Goal: Obtain resource: Download file/media

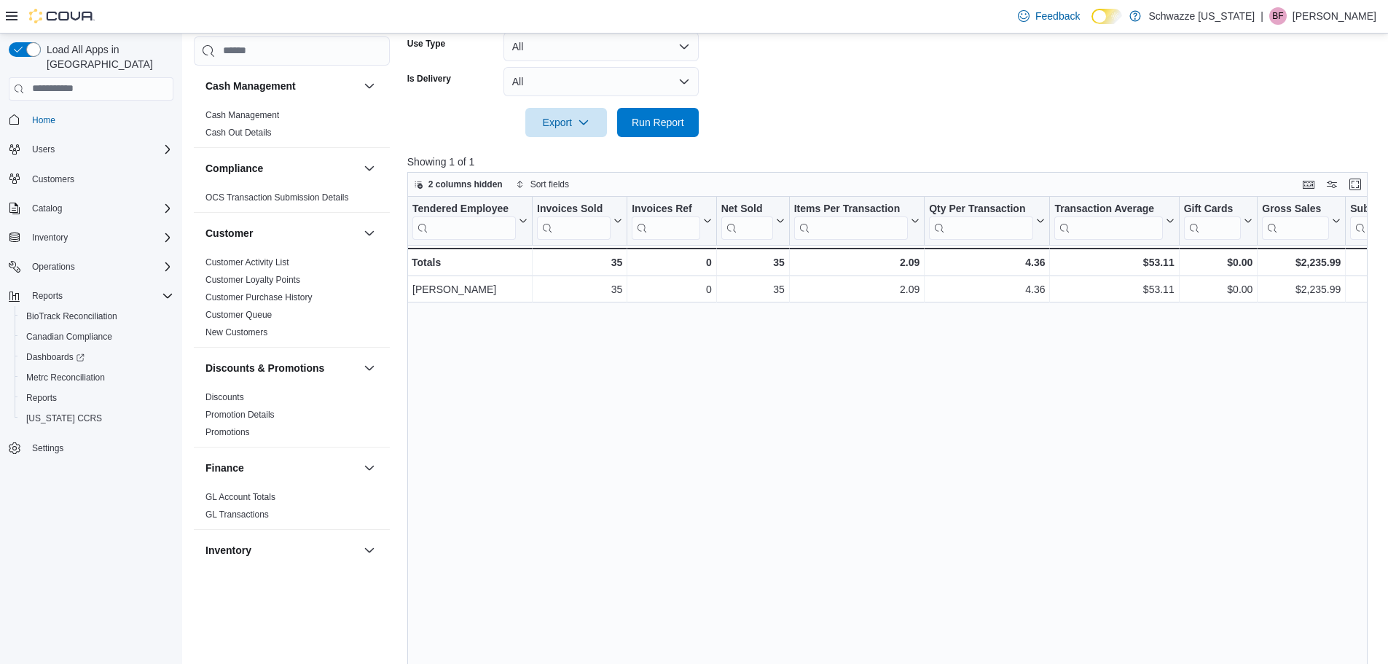
scroll to position [801, 0]
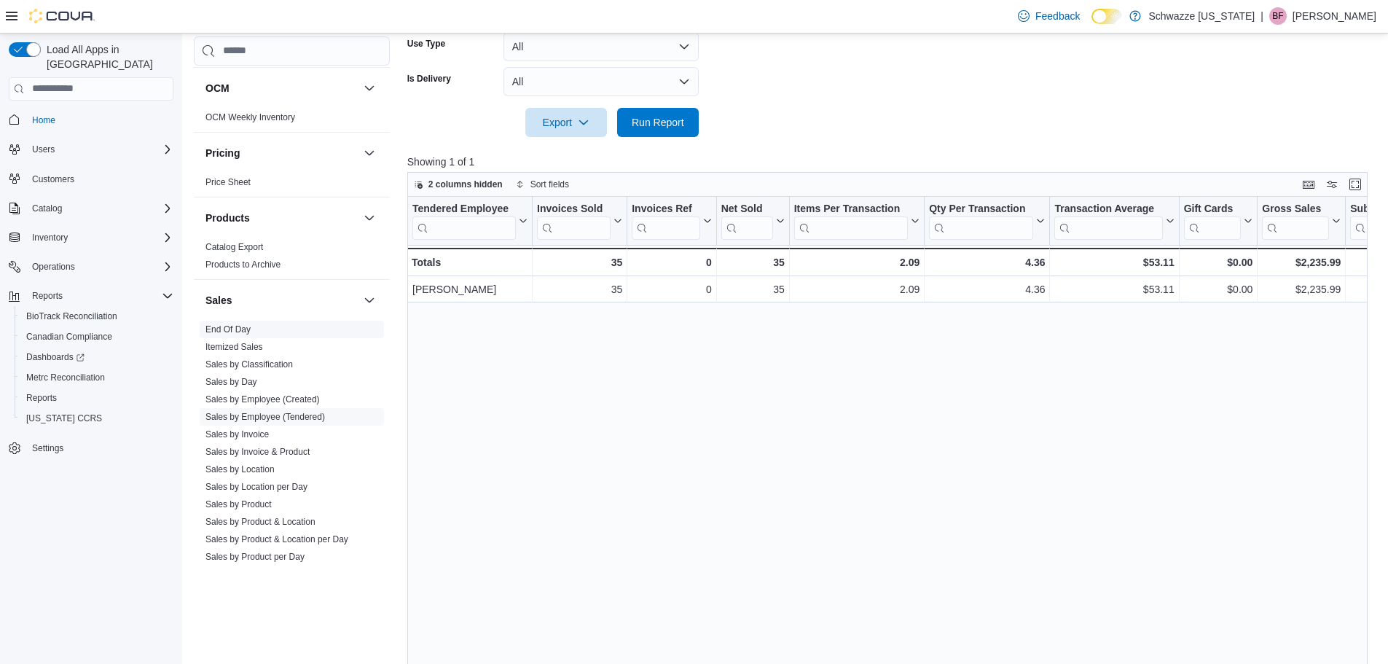
click at [214, 323] on span "End Of Day" at bounding box center [227, 329] width 45 height 12
click at [224, 330] on link "End Of Day" at bounding box center [227, 329] width 45 height 10
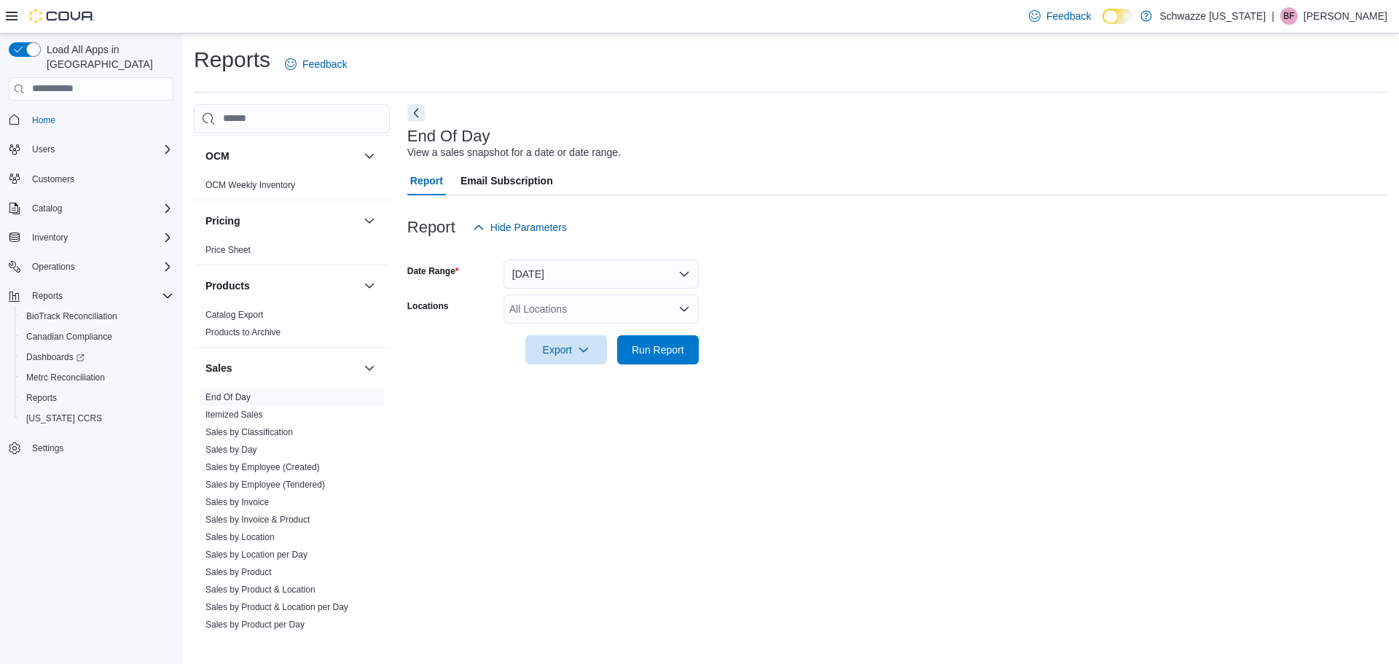
scroll to position [874, 0]
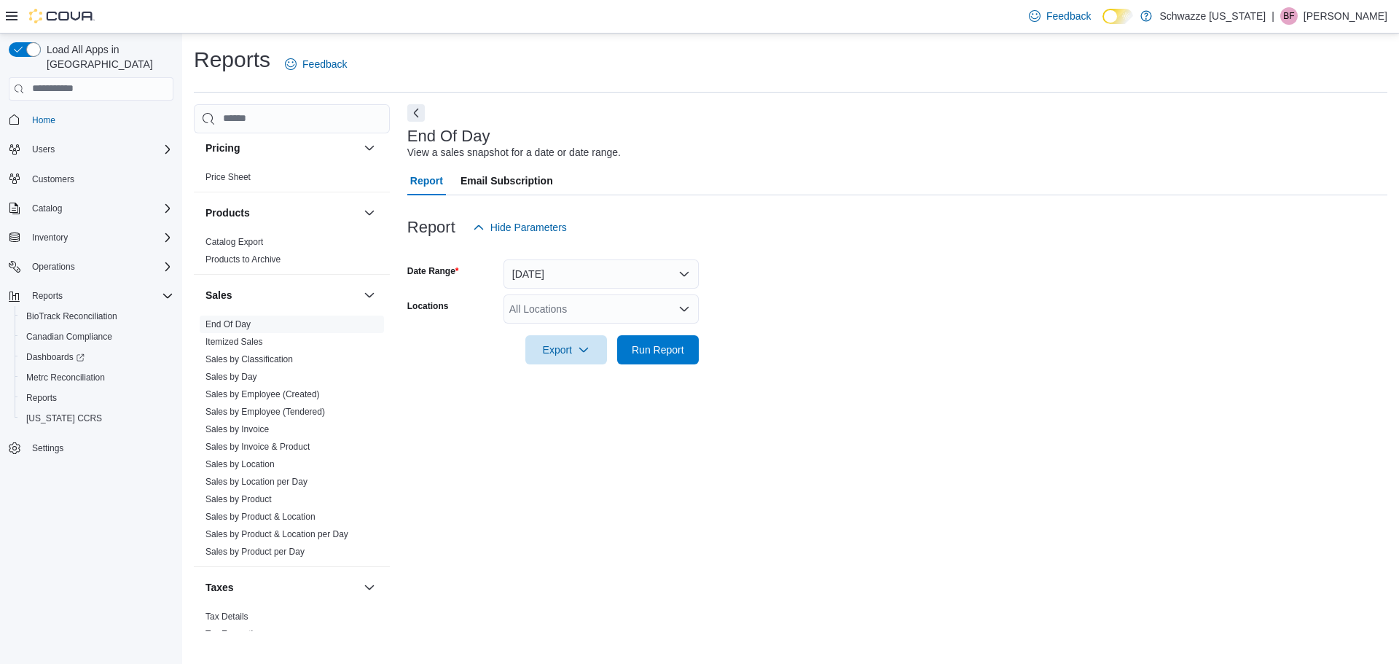
click at [575, 300] on div "All Locations" at bounding box center [600, 308] width 195 height 29
type input "***"
click at [583, 335] on span "EF - [GEOGRAPHIC_DATA]" at bounding box center [606, 333] width 128 height 15
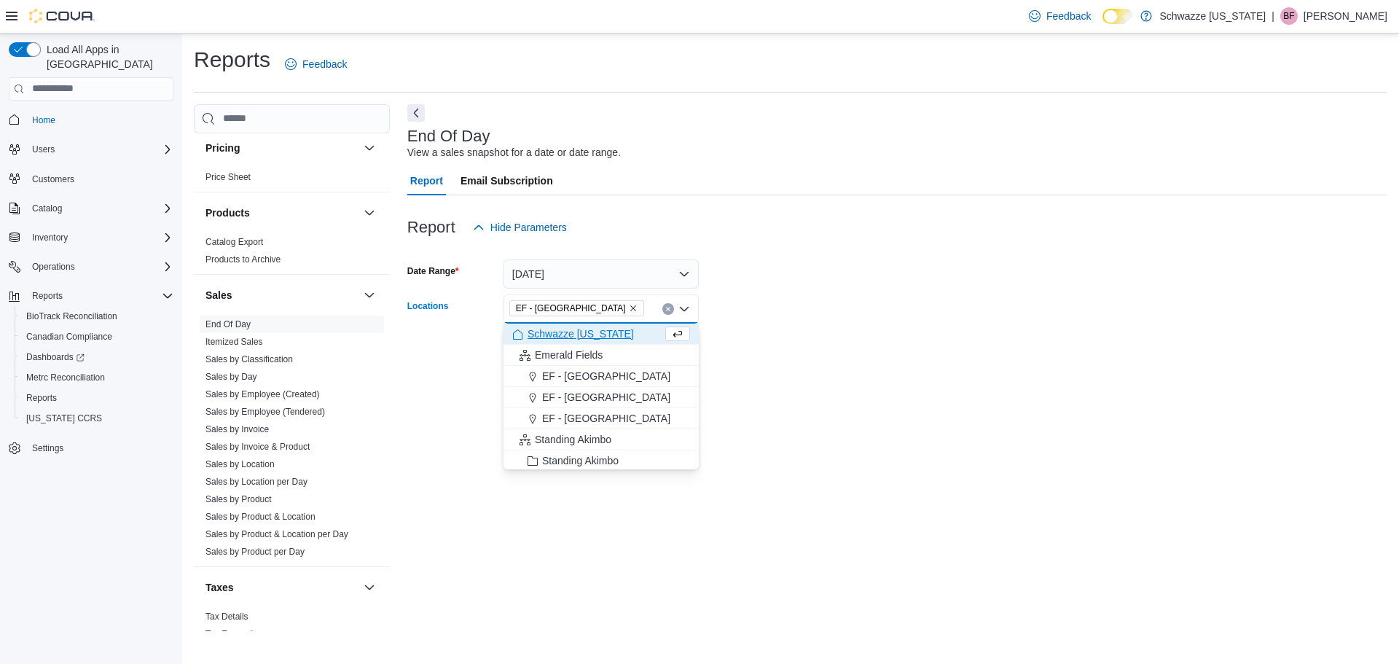
click at [1015, 313] on form "Date Range [DATE] Locations [GEOGRAPHIC_DATA] - [GEOGRAPHIC_DATA] Combo box. Se…" at bounding box center [897, 303] width 980 height 122
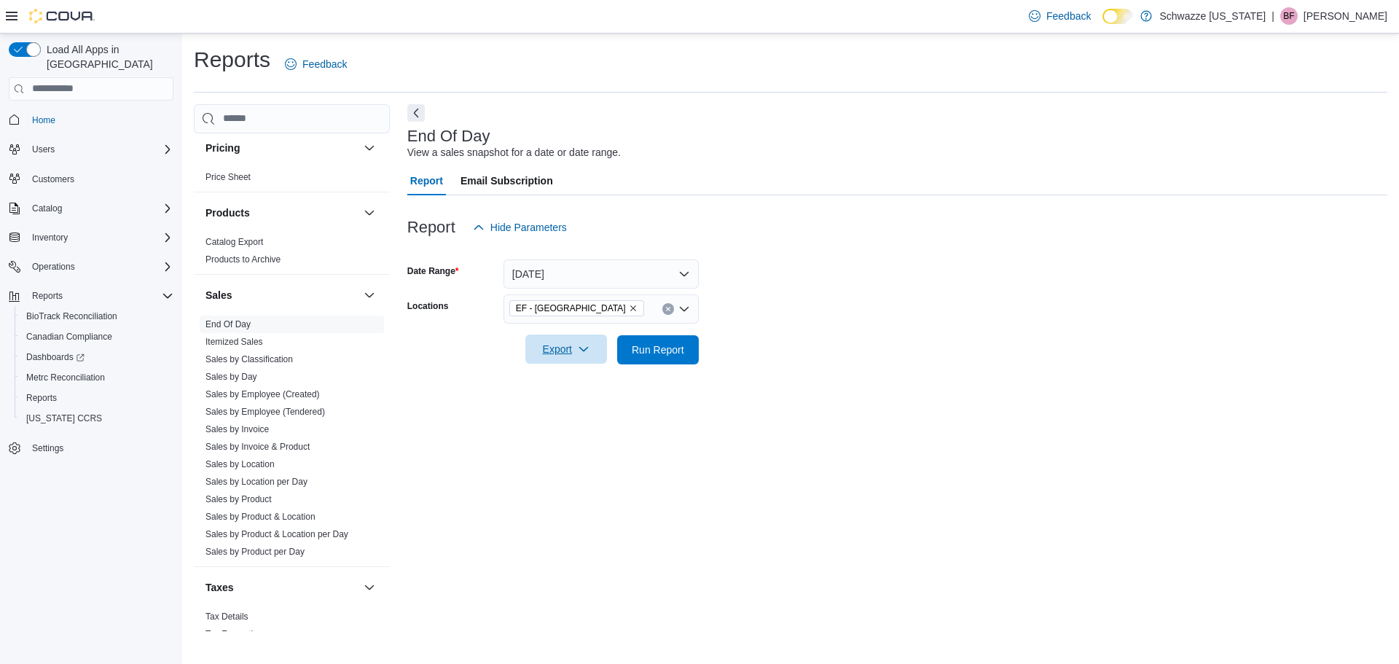
click at [593, 347] on span "Export" at bounding box center [566, 348] width 64 height 29
click at [581, 409] on span "Export to Pdf" at bounding box center [568, 408] width 66 height 12
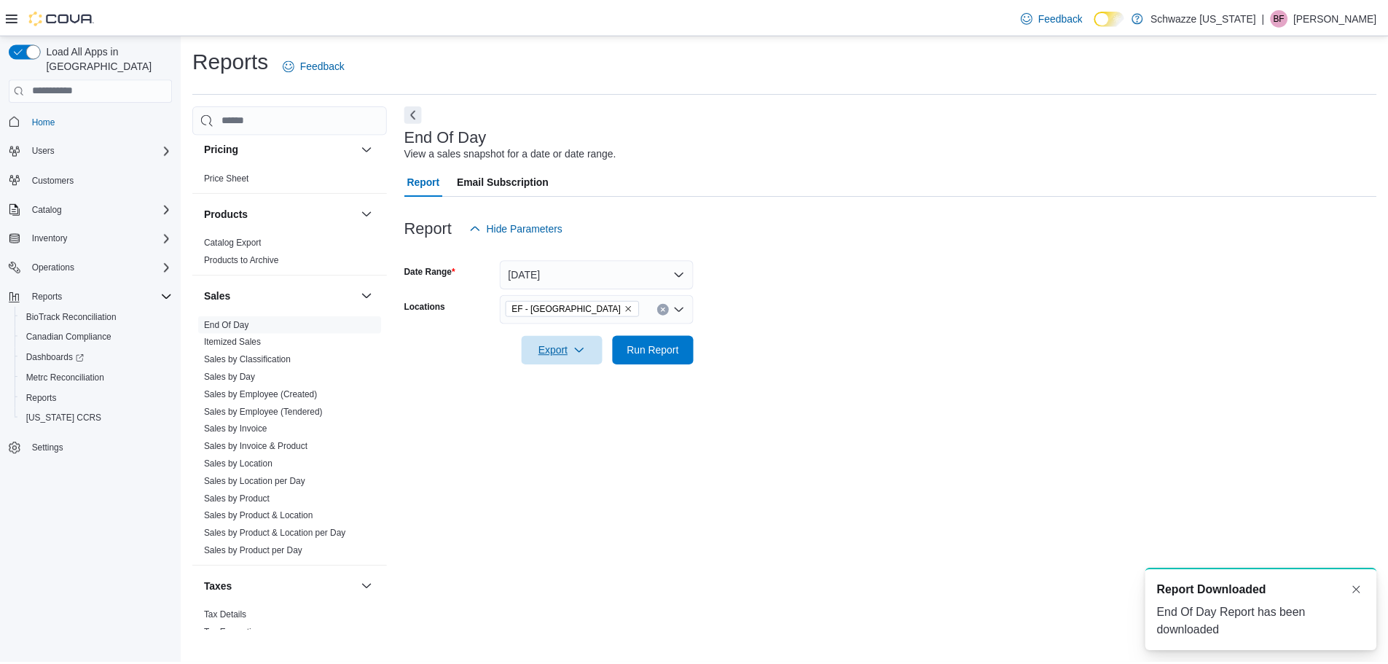
scroll to position [0, 0]
click at [1190, 597] on span "Report Downloaded" at bounding box center [1221, 590] width 110 height 17
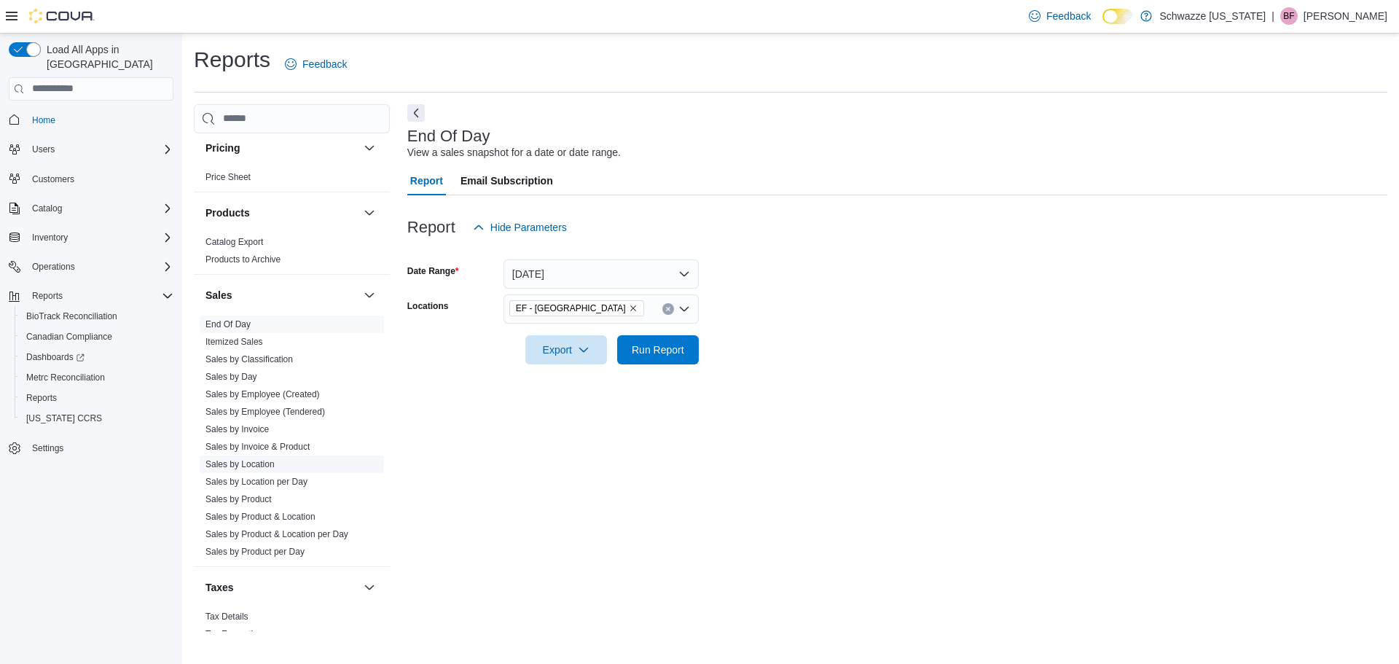
click at [256, 463] on link "Sales by Location" at bounding box center [239, 464] width 69 height 10
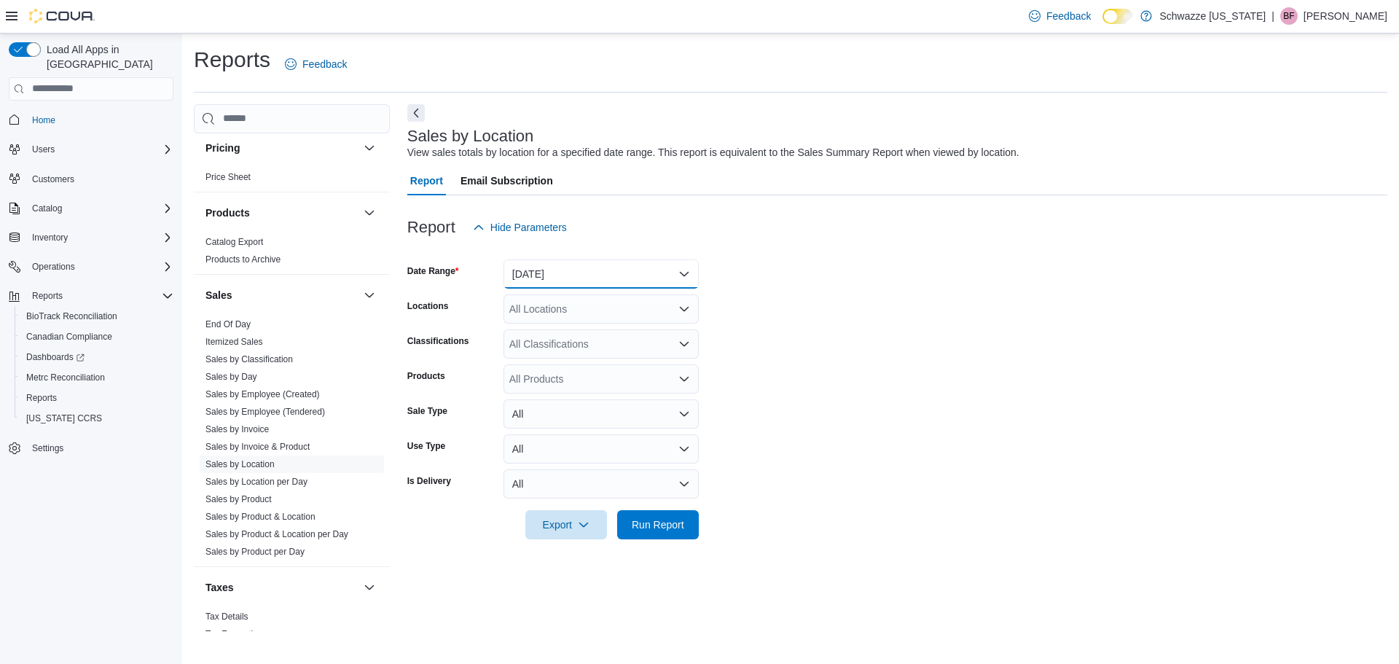
click at [522, 284] on button "[DATE]" at bounding box center [600, 273] width 195 height 29
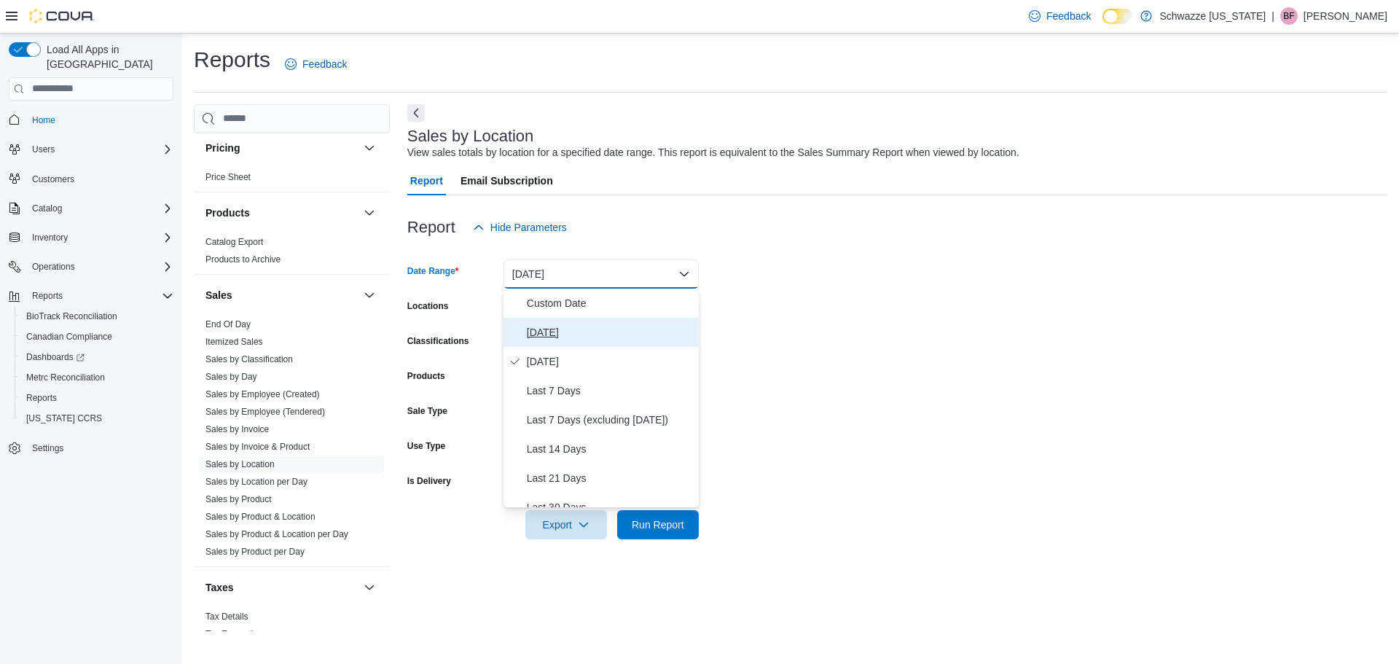
click at [530, 344] on button "[DATE]" at bounding box center [600, 332] width 195 height 29
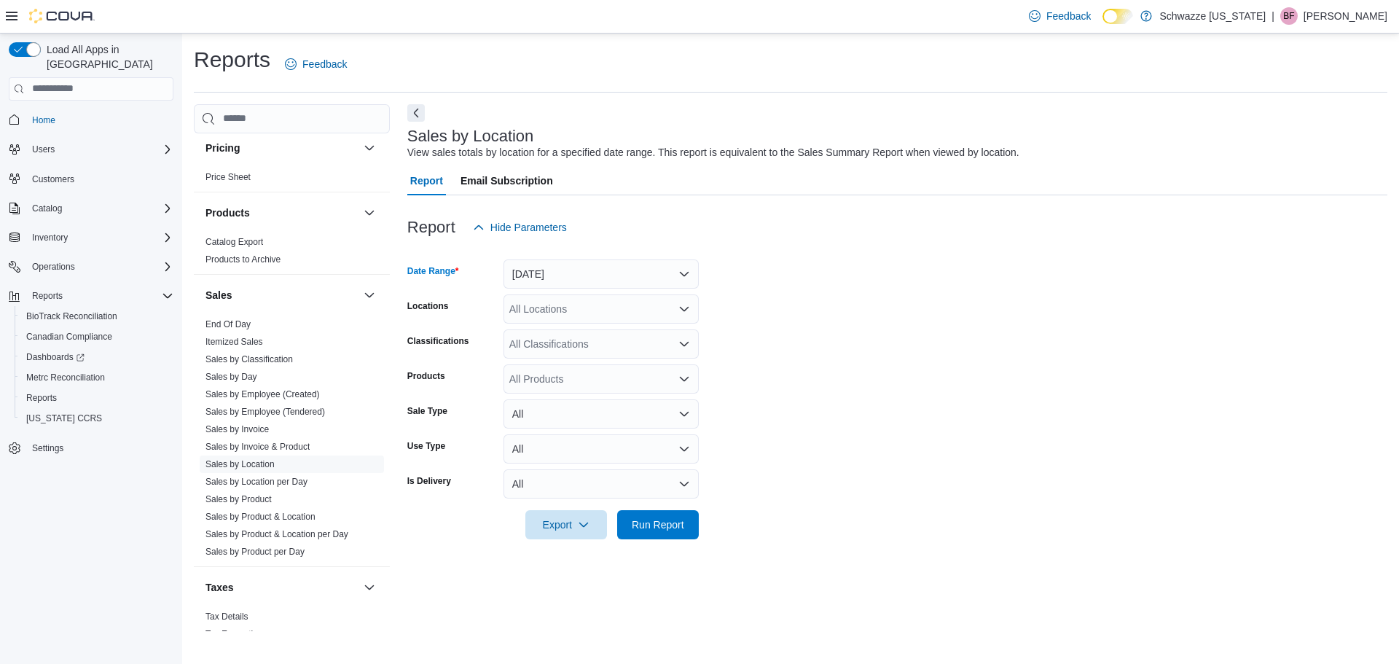
click at [531, 313] on div "All Locations" at bounding box center [600, 308] width 195 height 29
type input "***"
click at [610, 334] on div "EF - [GEOGRAPHIC_DATA]" at bounding box center [601, 333] width 178 height 15
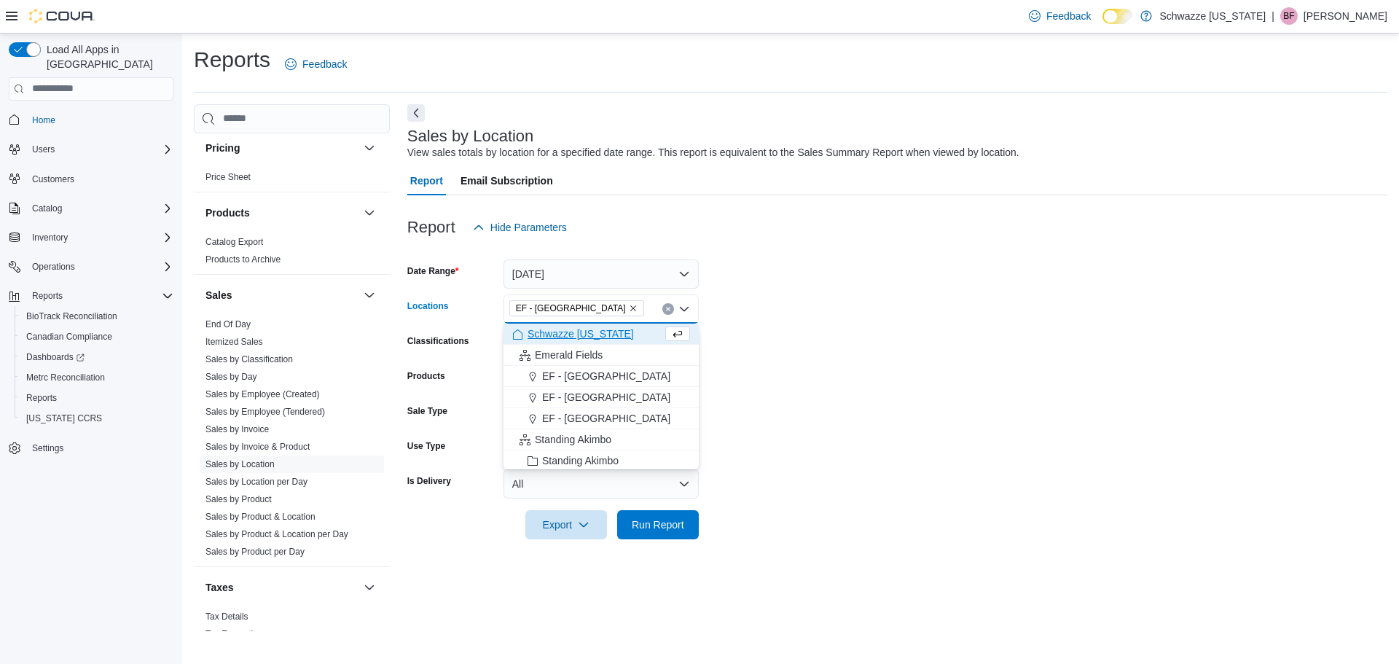
click at [959, 342] on form "Date Range [DATE] Locations [GEOGRAPHIC_DATA] - [GEOGRAPHIC_DATA] Combo box. Se…" at bounding box center [897, 390] width 980 height 297
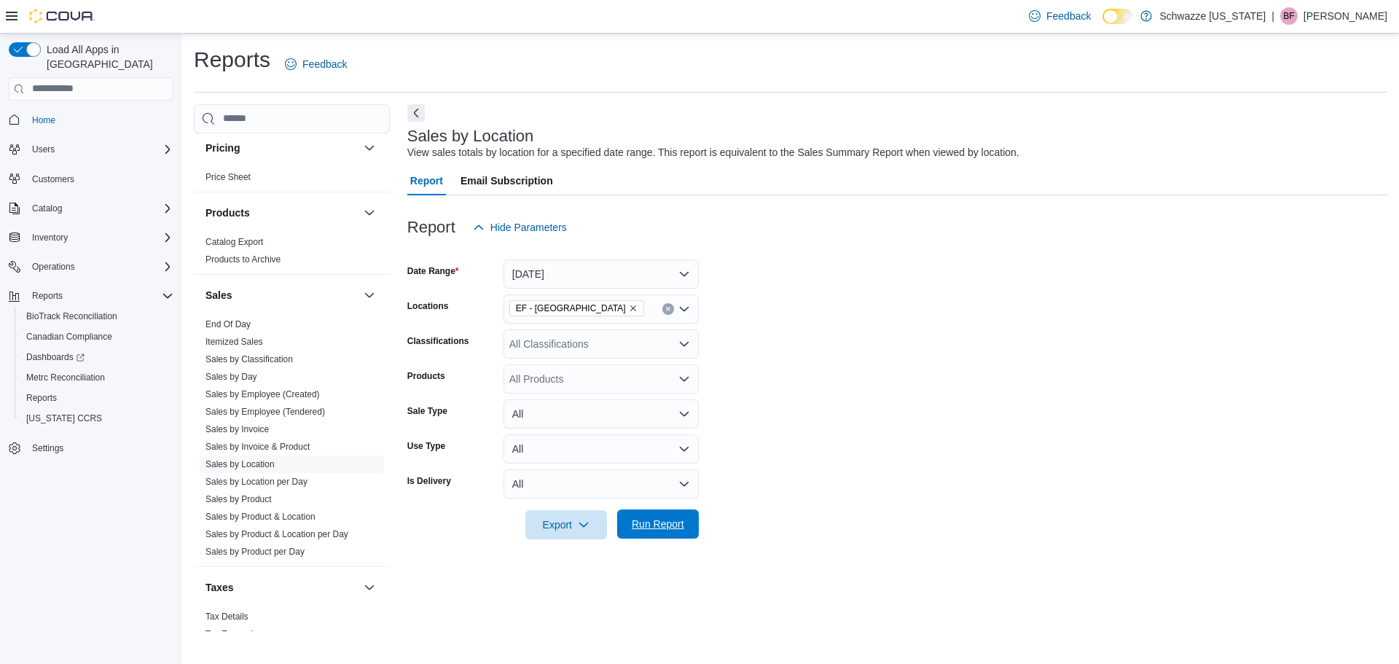
click at [684, 534] on span "Run Report" at bounding box center [658, 523] width 64 height 29
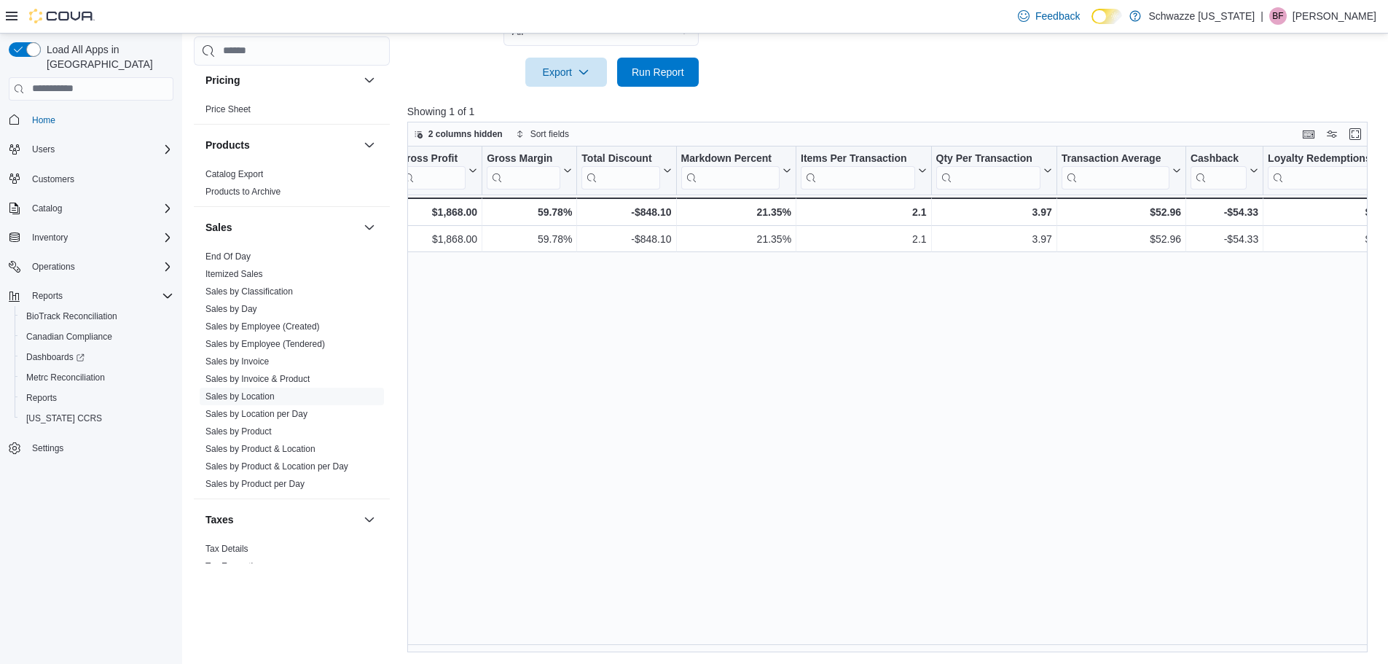
scroll to position [0, 788]
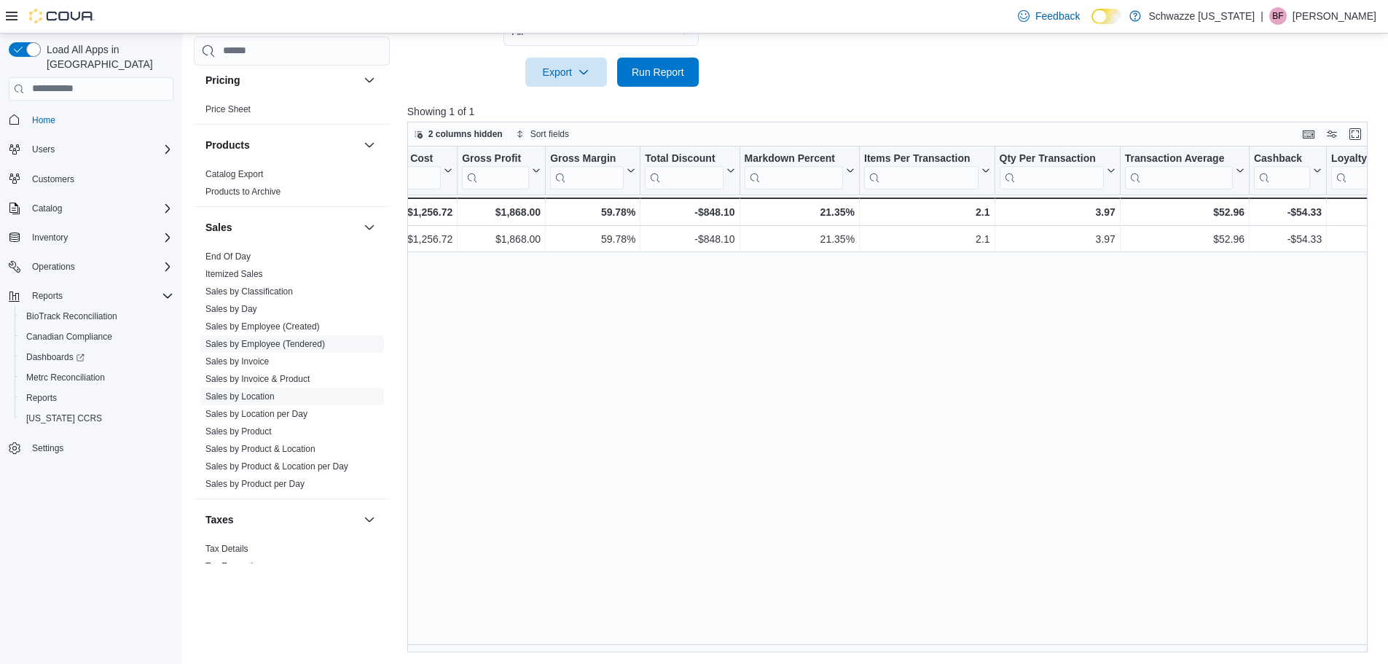
click at [301, 343] on link "Sales by Employee (Tendered)" at bounding box center [264, 344] width 119 height 10
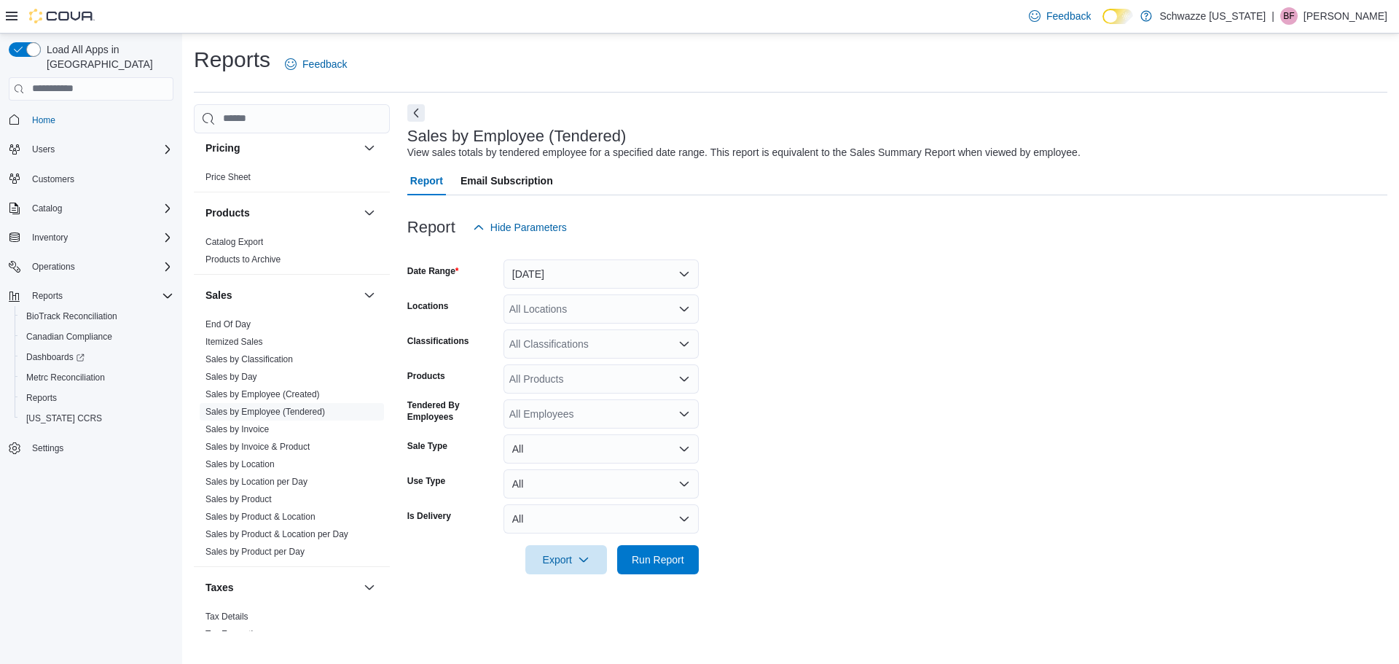
click at [570, 251] on div at bounding box center [897, 250] width 980 height 17
click at [575, 275] on button "[DATE]" at bounding box center [600, 273] width 195 height 29
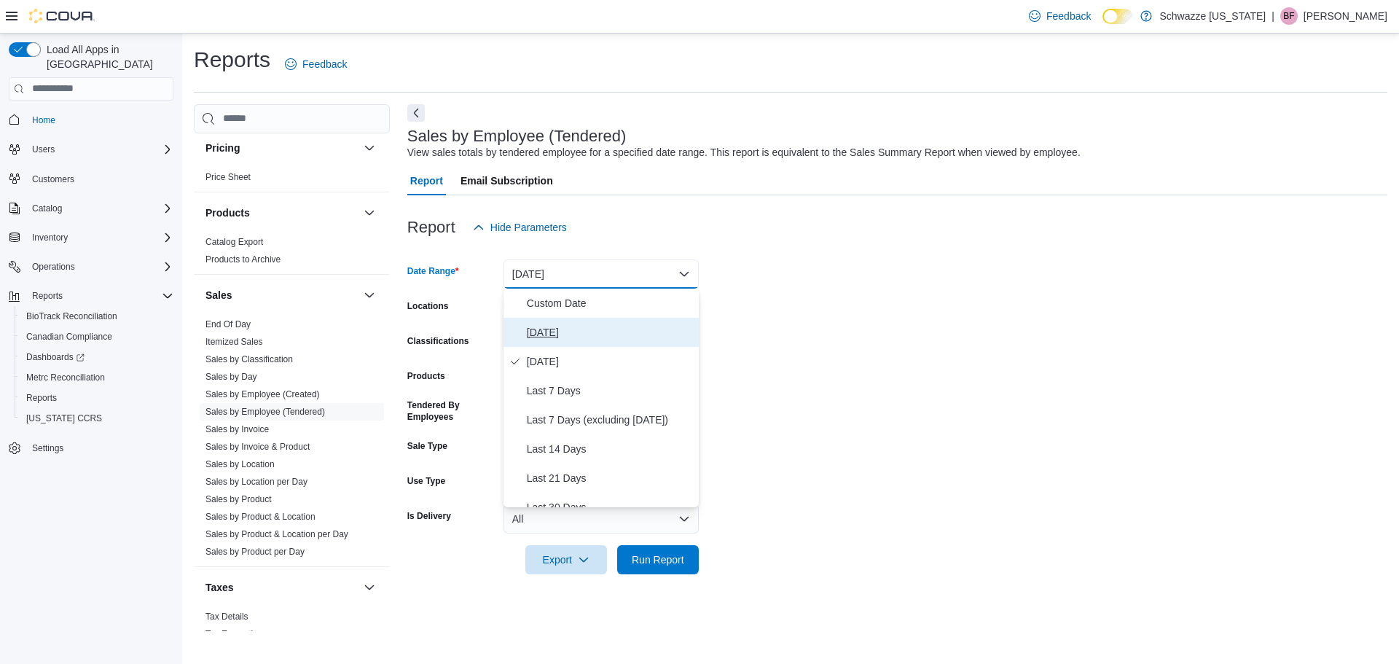
click at [567, 328] on span "[DATE]" at bounding box center [610, 331] width 166 height 17
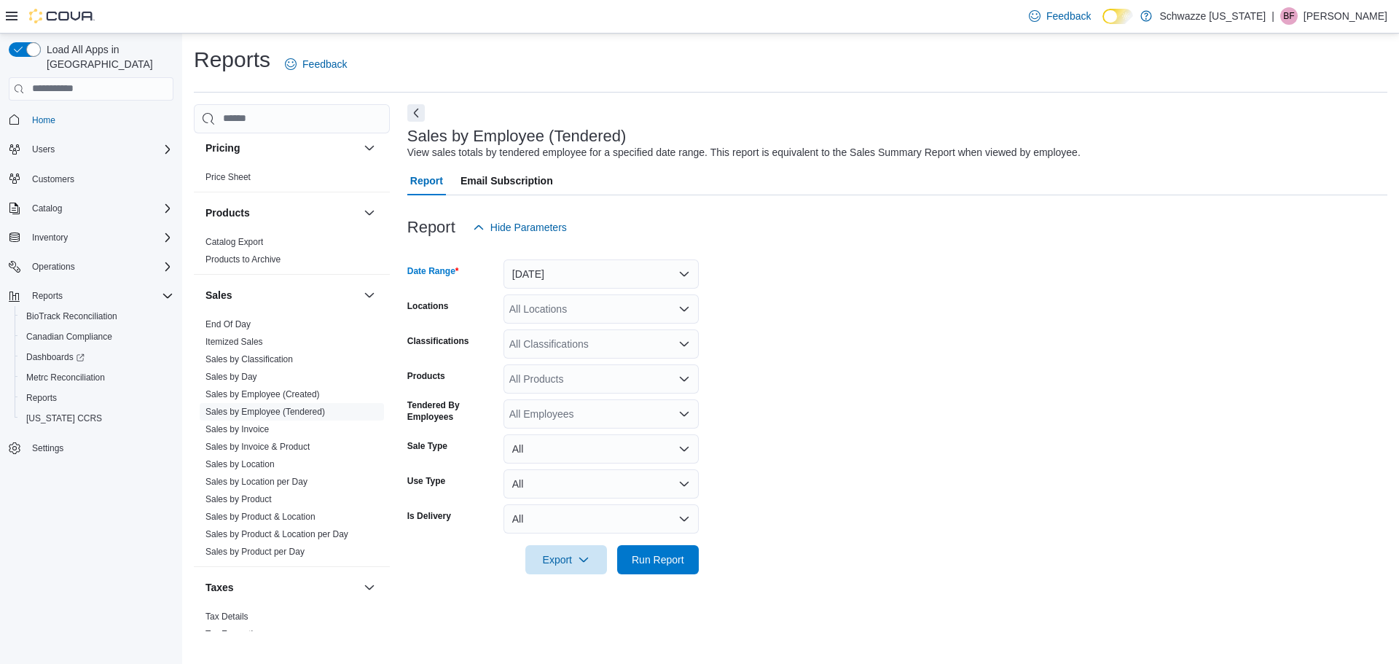
click at [557, 310] on div "All Locations" at bounding box center [600, 308] width 195 height 29
type input "***"
click at [576, 339] on span "EF - [GEOGRAPHIC_DATA]" at bounding box center [606, 333] width 128 height 15
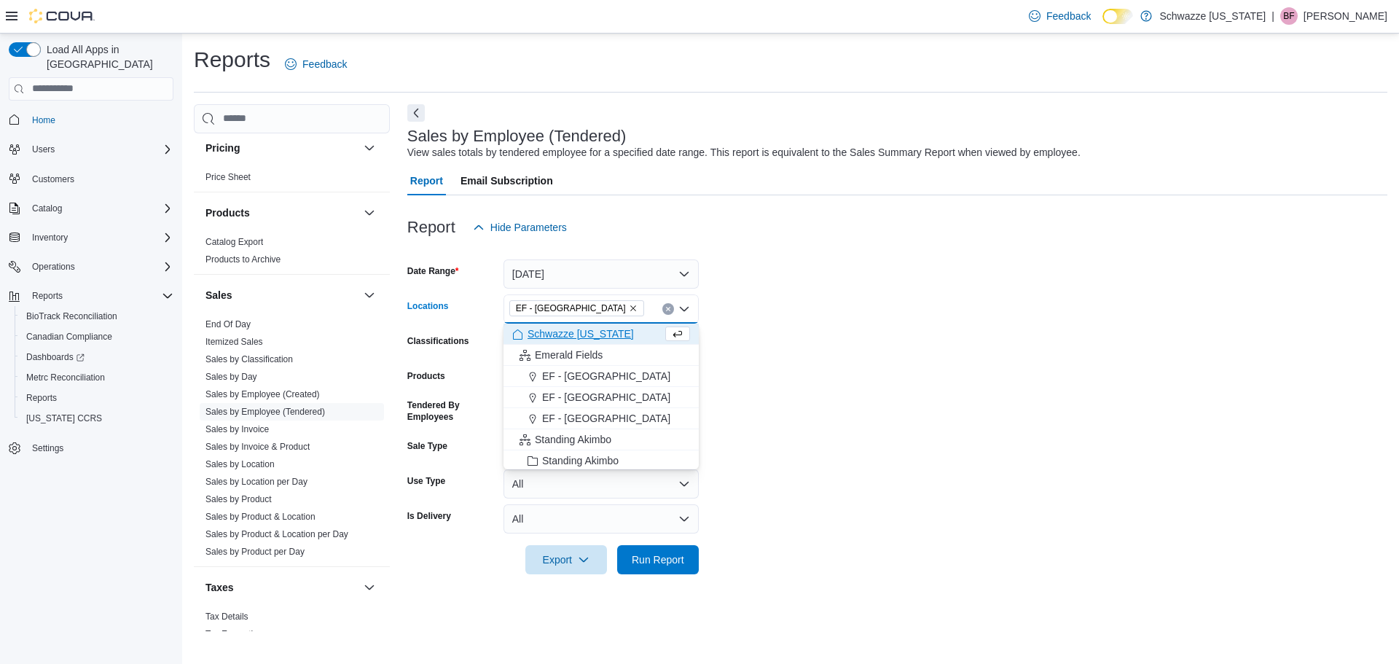
click at [668, 360] on div "Emerald Fields" at bounding box center [601, 354] width 178 height 15
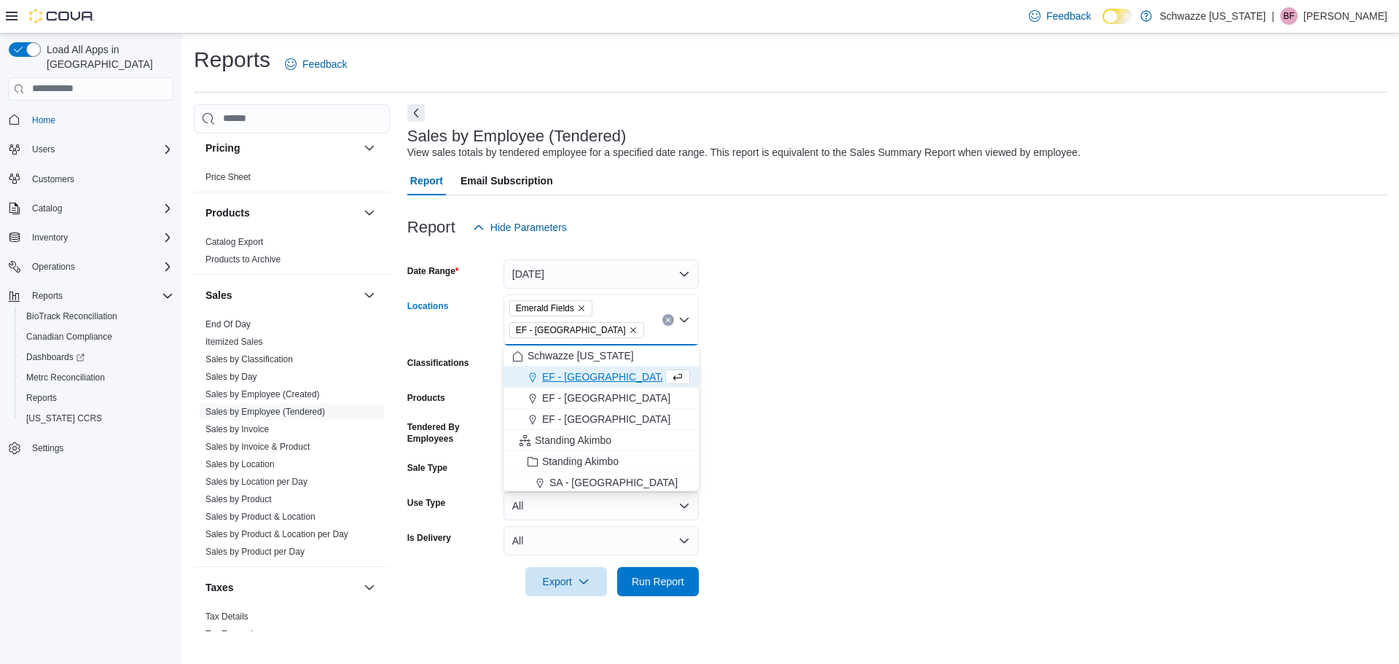
click at [578, 307] on icon "Remove Emerald Fields from selection in this group" at bounding box center [581, 308] width 9 height 9
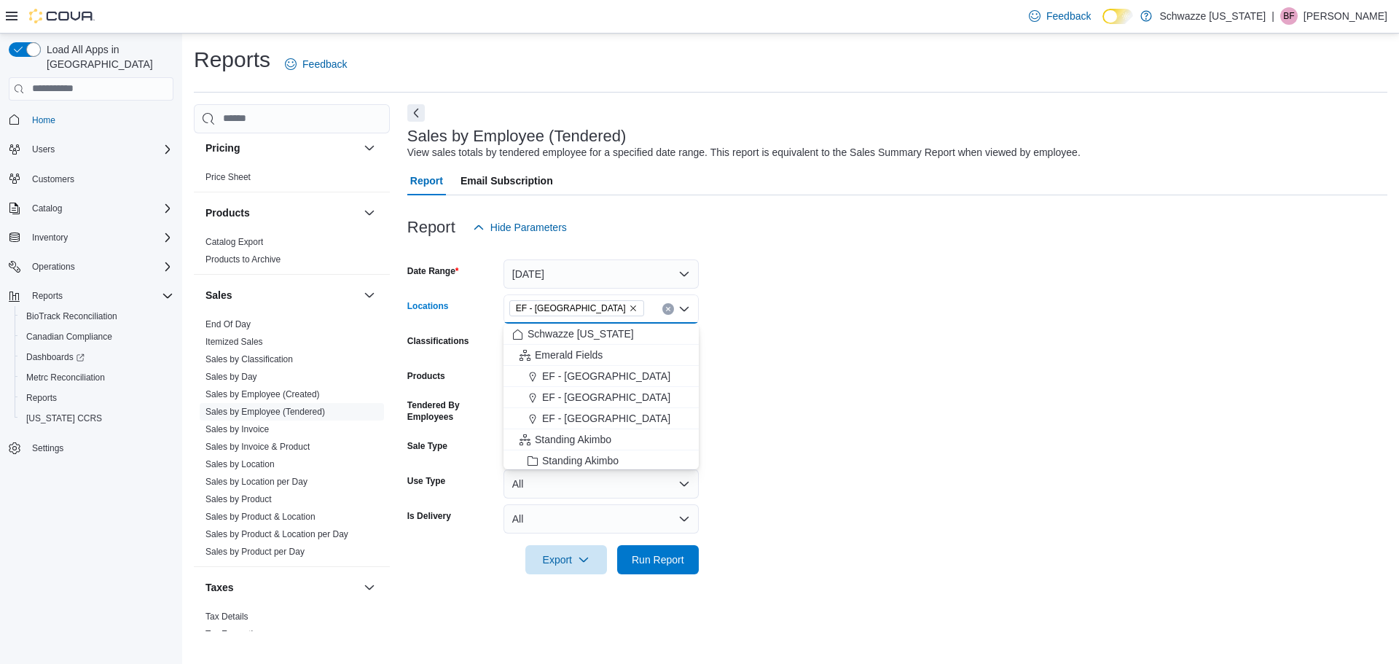
drag, startPoint x: 843, startPoint y: 469, endPoint x: 822, endPoint y: 477, distance: 21.9
click at [842, 469] on form "Date Range [DATE] Locations [GEOGRAPHIC_DATA] - [GEOGRAPHIC_DATA] Combo box. Se…" at bounding box center [897, 408] width 980 height 332
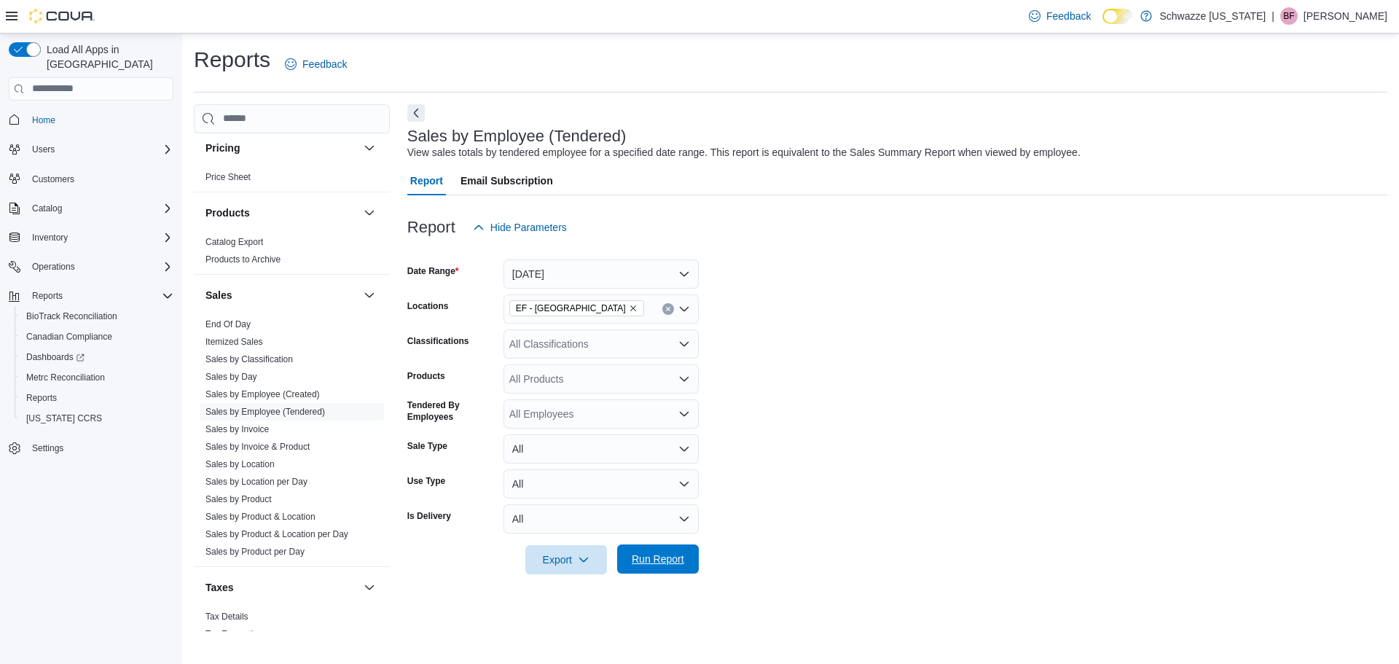
click at [651, 564] on span "Run Report" at bounding box center [658, 558] width 52 height 15
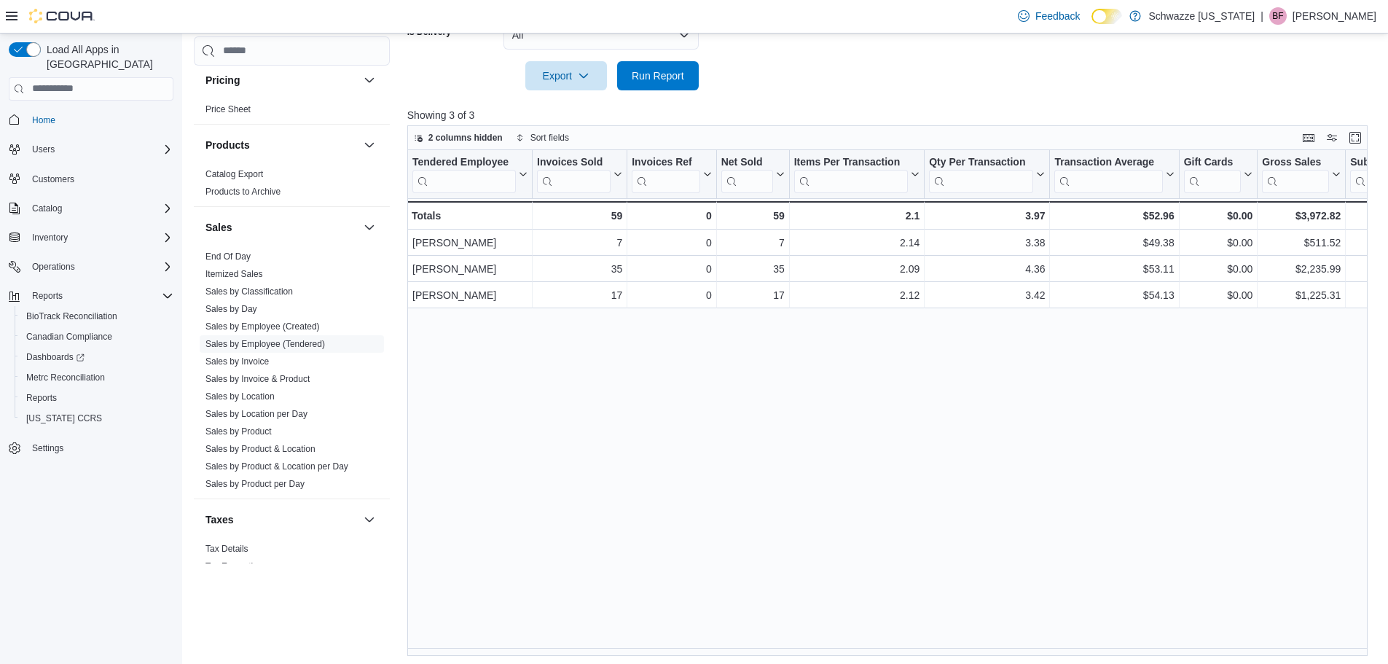
scroll to position [487, 0]
